Goal: Navigation & Orientation: Find specific page/section

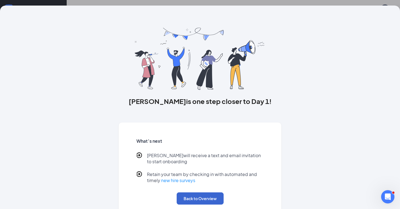
scroll to position [11, 0]
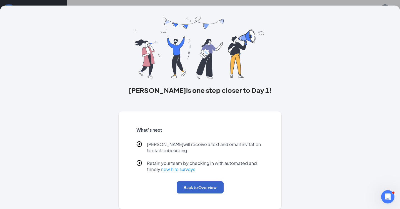
click at [197, 192] on button "Back to Overview" at bounding box center [199, 187] width 47 height 12
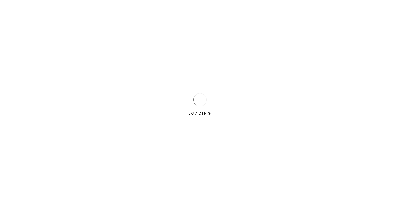
click at [226, 89] on div "LOADING" at bounding box center [200, 104] width 400 height 209
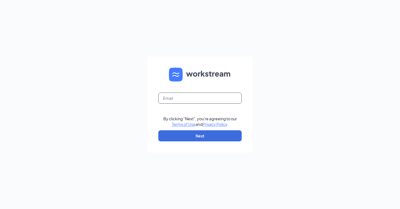
click at [217, 98] on input "text" at bounding box center [199, 98] width 83 height 11
type input "brandon.frazier@cfafranchisee.com"
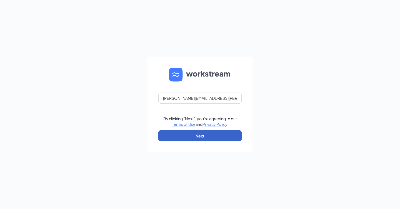
click at [207, 137] on button "Next" at bounding box center [199, 135] width 83 height 11
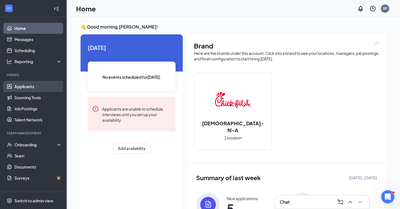
click at [15, 89] on link "Applicants" at bounding box center [37, 86] width 47 height 11
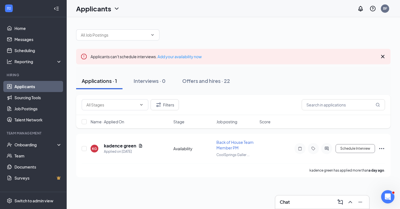
click at [30, 138] on li "Team Management Onboarding Team Documents Surveys" at bounding box center [33, 157] width 66 height 53
click at [219, 146] on span "Back of House Team Member PM" at bounding box center [234, 145] width 37 height 11
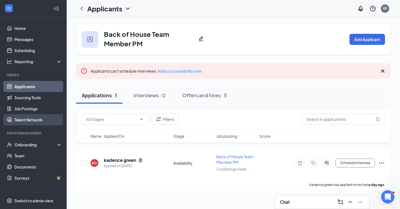
click at [15, 116] on link "Talent Network" at bounding box center [37, 119] width 47 height 11
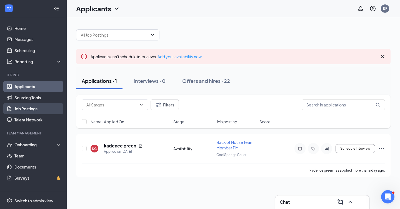
click at [35, 110] on link "Job Postings" at bounding box center [37, 108] width 47 height 11
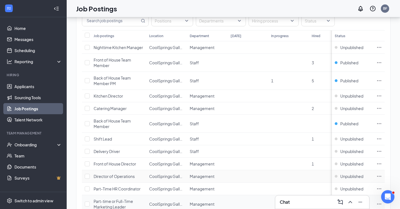
scroll to position [26, 0]
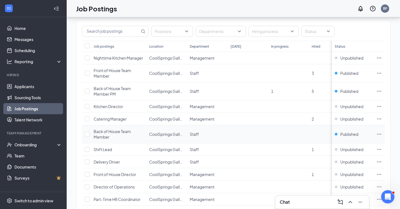
click at [379, 134] on icon "Ellipses" at bounding box center [379, 134] width 4 height 1
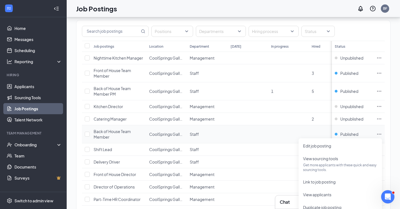
click at [379, 134] on icon "Ellipses" at bounding box center [379, 134] width 4 height 1
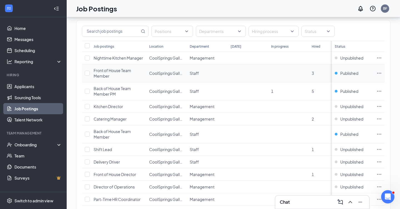
scroll to position [0, 0]
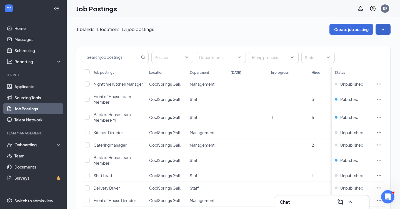
click at [378, 27] on button "button" at bounding box center [382, 29] width 15 height 11
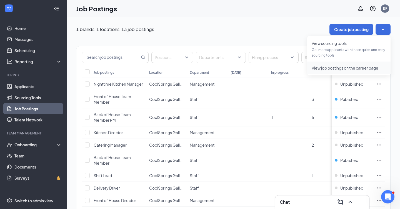
click at [351, 71] on li "View job postings on the career page" at bounding box center [348, 68] width 83 height 13
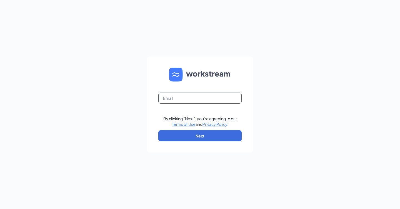
click at [212, 95] on input "text" at bounding box center [199, 98] width 83 height 11
type input "[PERSON_NAME][EMAIL_ADDRESS][PERSON_NAME][DOMAIN_NAME]"
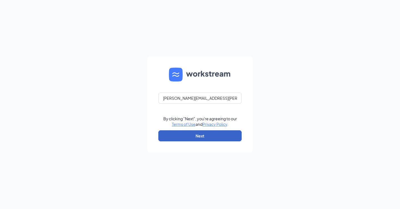
click at [208, 134] on button "Next" at bounding box center [199, 135] width 83 height 11
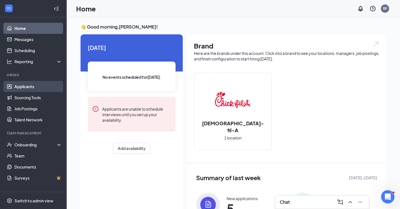
click at [27, 87] on link "Applicants" at bounding box center [37, 86] width 47 height 11
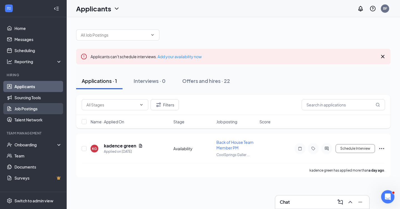
click at [22, 109] on link "Job Postings" at bounding box center [37, 108] width 47 height 11
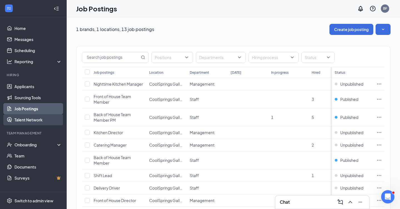
click at [22, 118] on link "Talent Network" at bounding box center [37, 119] width 47 height 11
